Goal: Transaction & Acquisition: Obtain resource

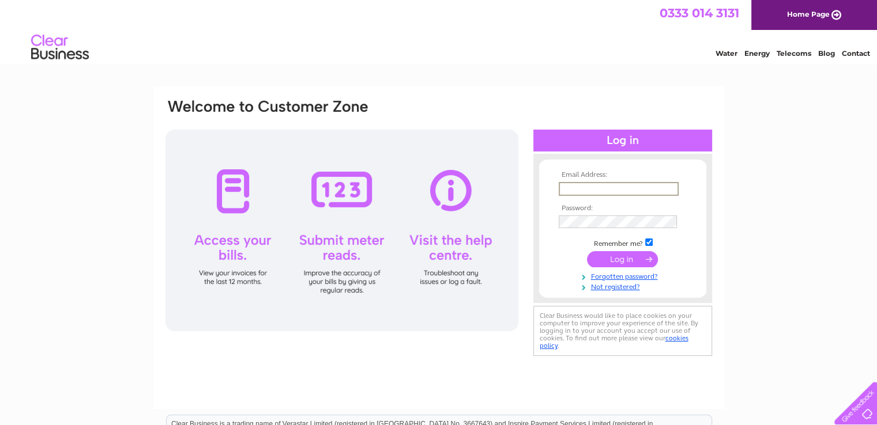
click at [590, 191] on input "text" at bounding box center [618, 189] width 120 height 14
paste input "morags.cafe@btconnect.com"
type input "morags.cafe@btconnect.com"
click at [353, 30] on div "0333 014 3131 Home Page" at bounding box center [438, 15] width 877 height 30
click at [611, 259] on input "submit" at bounding box center [622, 259] width 71 height 16
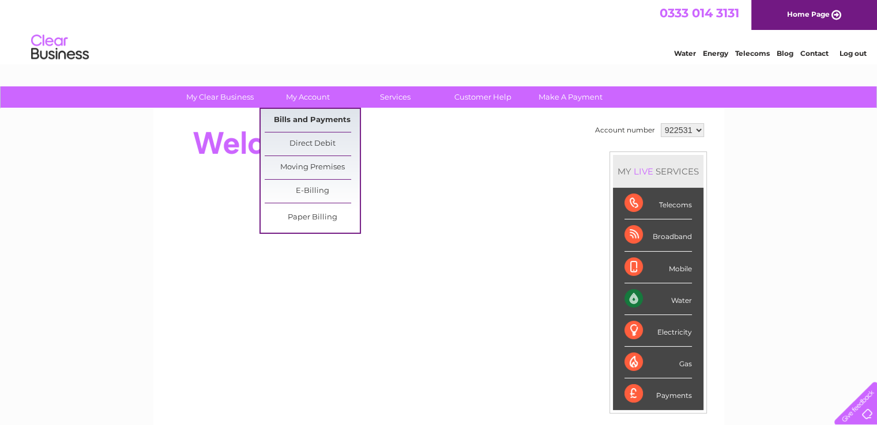
click at [325, 116] on link "Bills and Payments" at bounding box center [312, 120] width 95 height 23
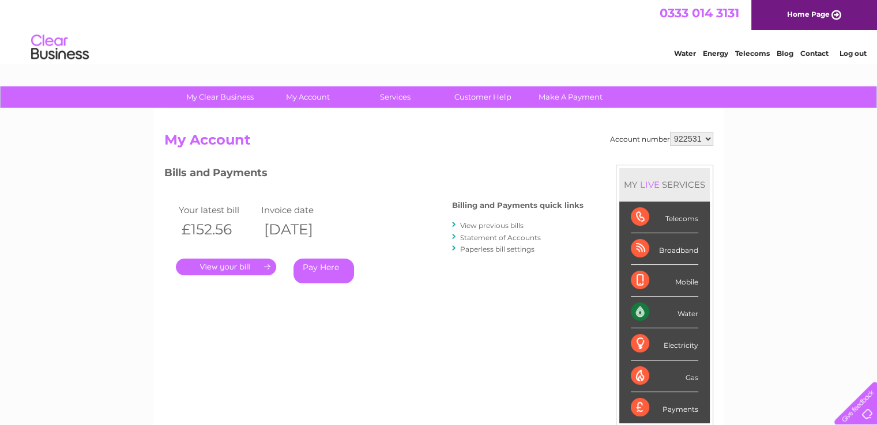
scroll to position [173, 0]
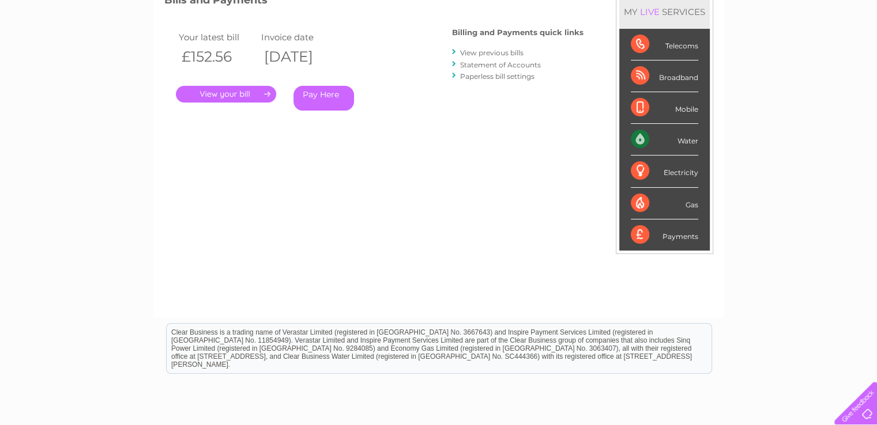
click at [505, 51] on link "View previous bills" at bounding box center [491, 52] width 63 height 9
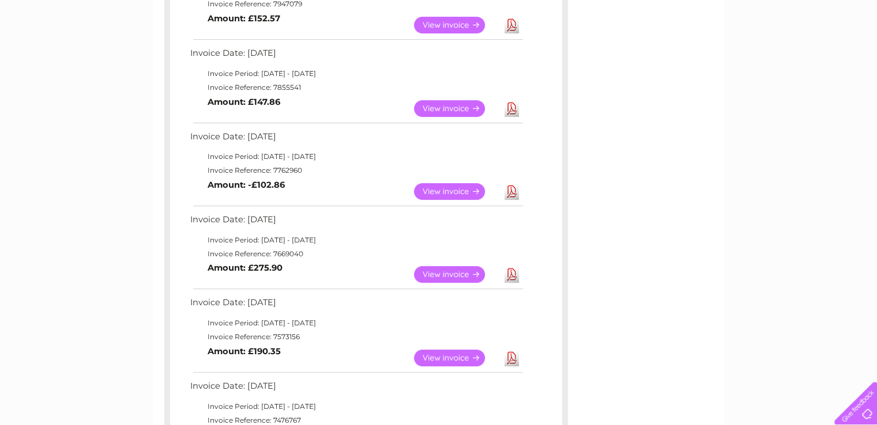
scroll to position [280, 0]
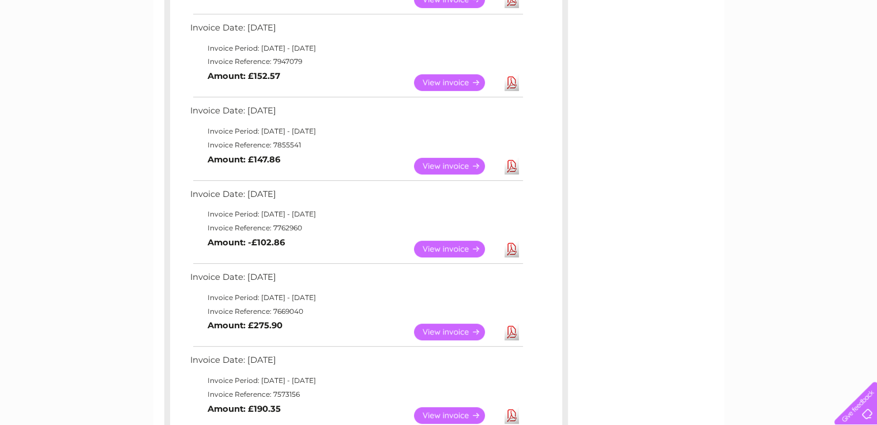
click at [512, 246] on link "Download" at bounding box center [511, 249] width 14 height 17
click at [514, 167] on link "Download" at bounding box center [511, 166] width 14 height 17
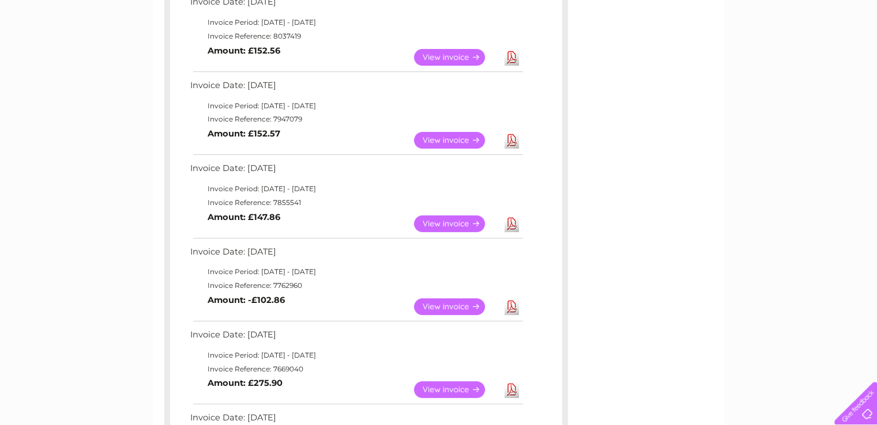
scroll to position [164, 0]
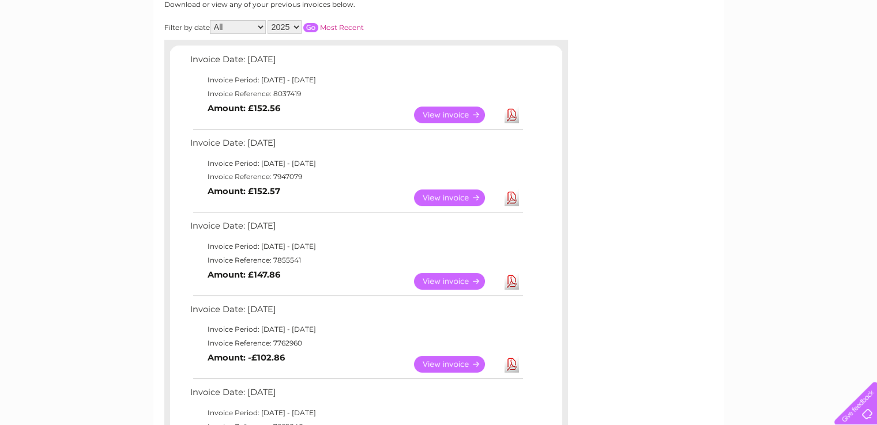
click at [510, 114] on link "Download" at bounding box center [511, 115] width 14 height 17
